Goal: Find specific page/section: Find specific page/section

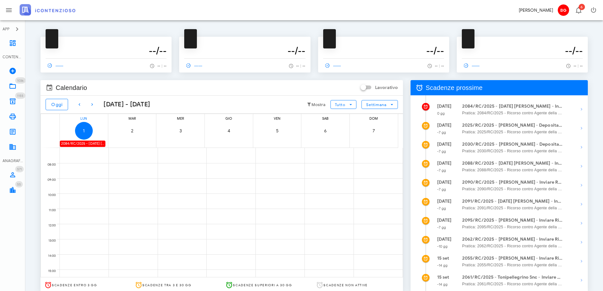
click at [67, 143] on div "2084/RC/2025 - [DATE] [PERSON_NAME] - Inviare Ricorso" at bounding box center [83, 143] width 46 height 6
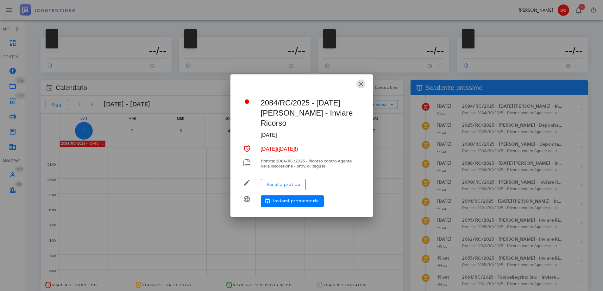
click at [360, 88] on icon "button" at bounding box center [361, 84] width 8 height 8
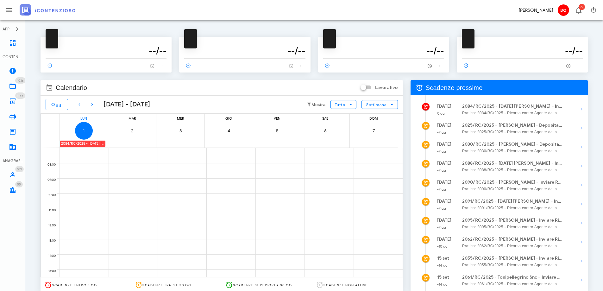
click at [73, 144] on div "2084/RC/2025 - [DATE] [PERSON_NAME] - Inviare Ricorso" at bounding box center [83, 143] width 46 height 6
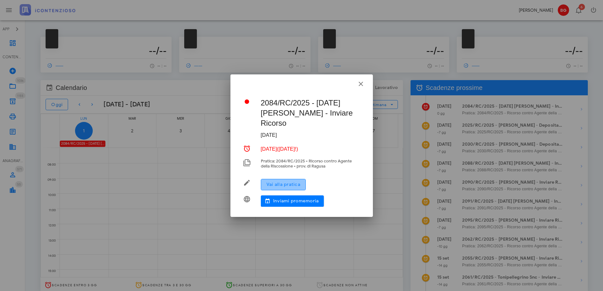
click at [285, 182] on span "Vai alla pratica" at bounding box center [283, 184] width 34 height 5
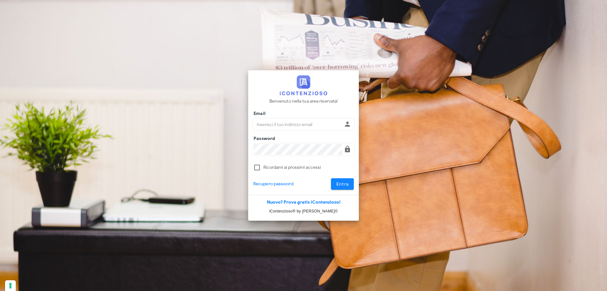
type input "[EMAIL_ADDRESS][DOMAIN_NAME]"
click at [343, 188] on button "Entra" at bounding box center [342, 183] width 23 height 11
